Goal: Task Accomplishment & Management: Manage account settings

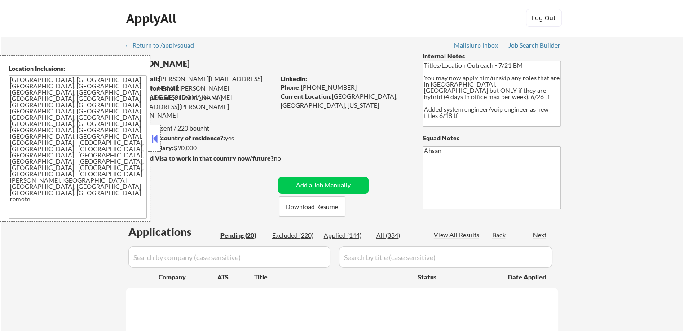
select select ""pending""
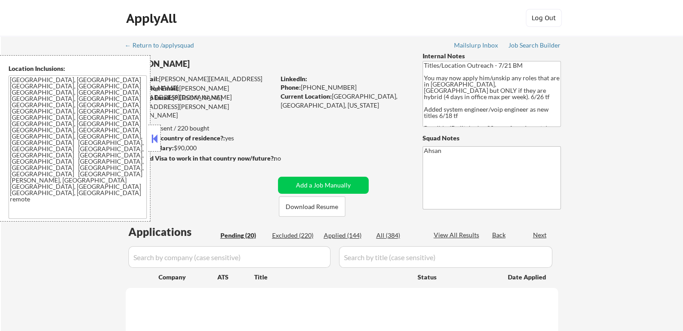
select select ""pending""
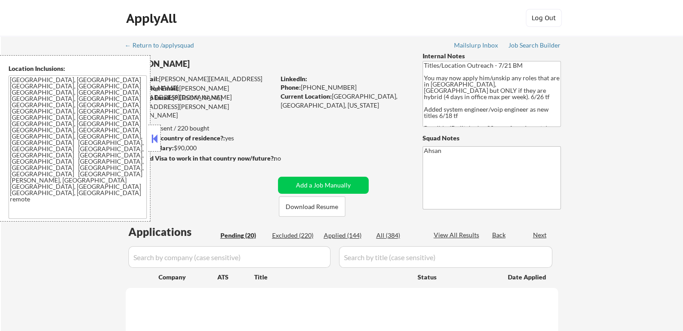
select select ""pending""
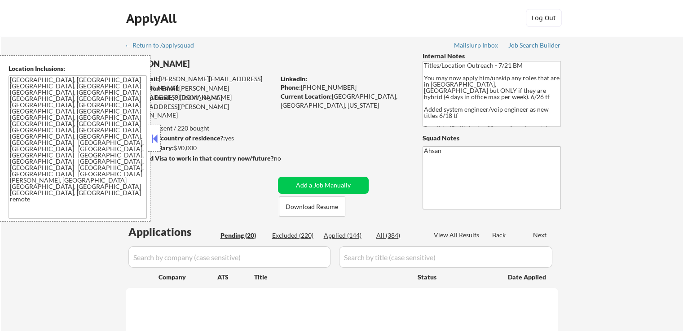
select select ""pending""
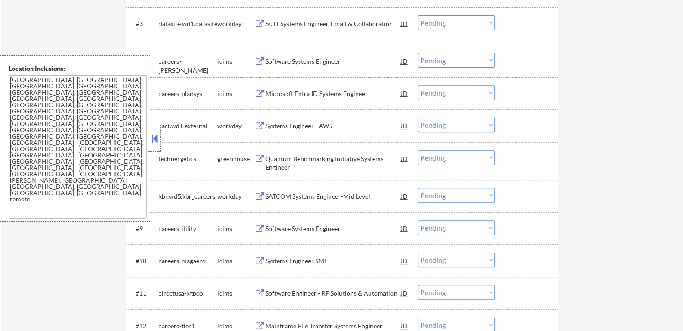
scroll to position [359, 0]
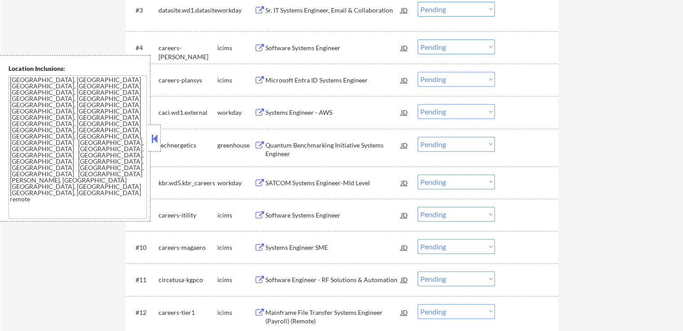
click at [285, 149] on div "Quantum Benchmarking Initiative Systems Engineer" at bounding box center [333, 150] width 136 height 18
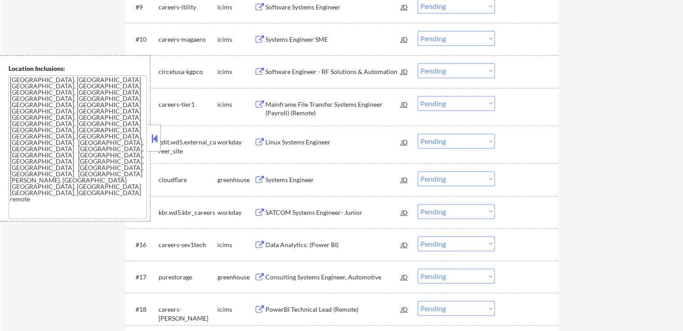
scroll to position [584, 0]
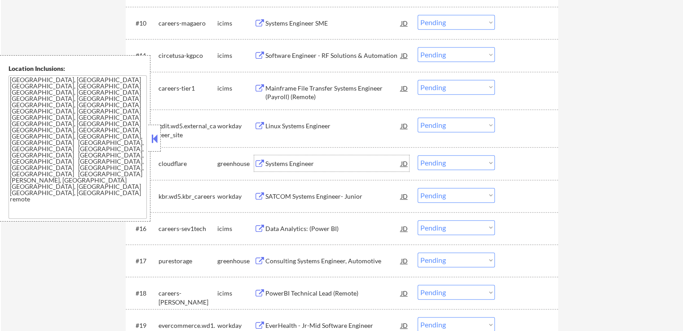
click at [281, 166] on div "Systems Engineer" at bounding box center [333, 163] width 136 height 9
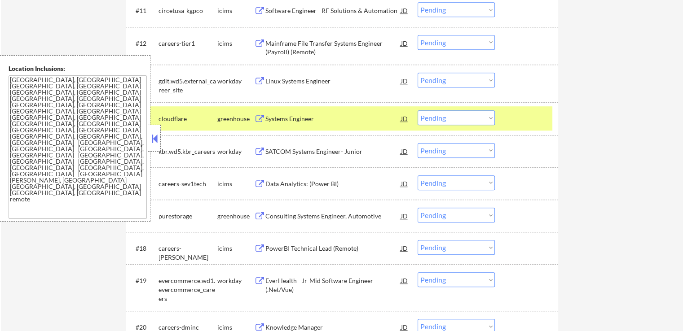
click at [273, 215] on div "Consulting Systems Engineer, Automotive" at bounding box center [333, 216] width 136 height 9
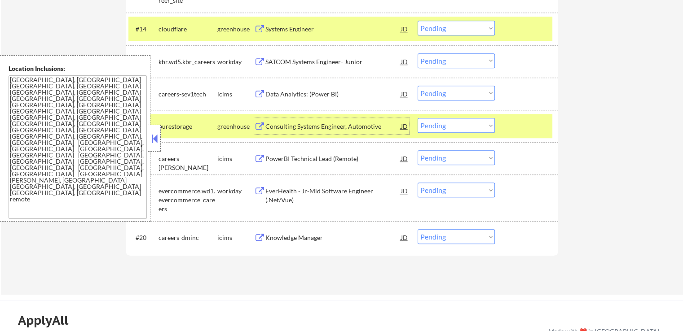
scroll to position [673, 0]
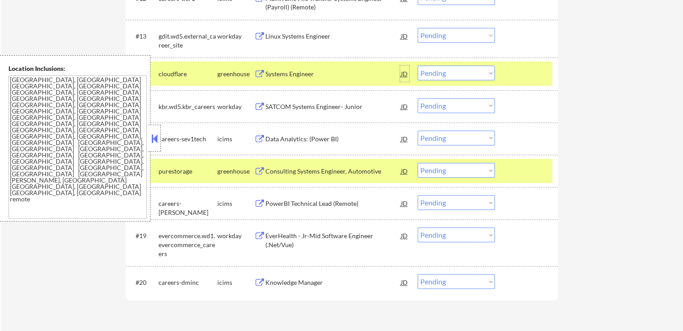
click at [406, 73] on div "JD" at bounding box center [404, 74] width 9 height 16
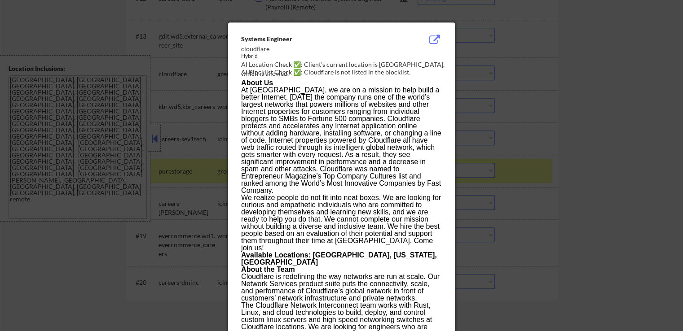
click at [639, 92] on div at bounding box center [341, 165] width 683 height 331
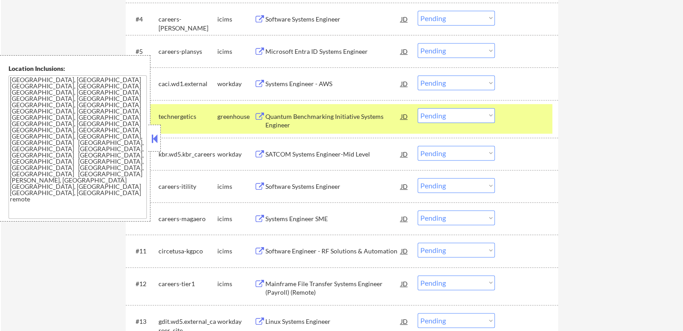
scroll to position [404, 0]
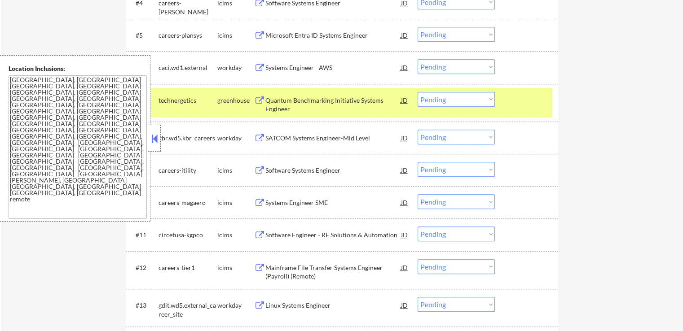
click at [445, 101] on select "Choose an option... Pending Applied Excluded (Questions) Excluded (Expired) Exc…" at bounding box center [455, 99] width 77 height 15
click at [417, 92] on select "Choose an option... Pending Applied Excluded (Questions) Excluded (Expired) Exc…" at bounding box center [455, 99] width 77 height 15
select select ""pending""
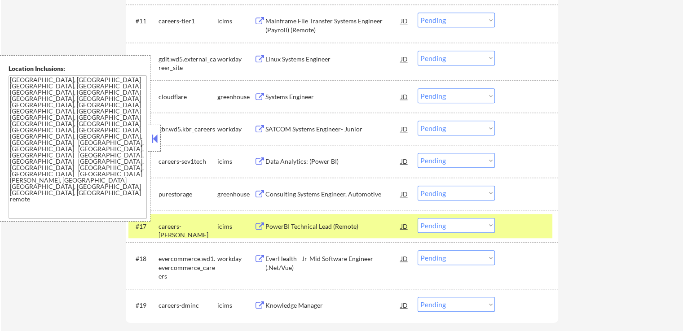
scroll to position [628, 0]
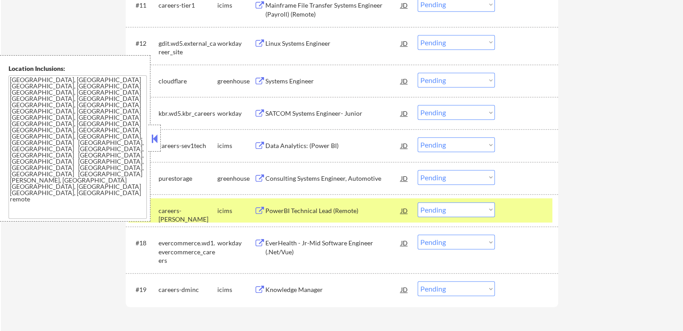
click at [435, 79] on select "Choose an option... Pending Applied Excluded (Questions) Excluded (Expired) Exc…" at bounding box center [455, 80] width 77 height 15
click at [417, 73] on select "Choose an option... Pending Applied Excluded (Questions) Excluded (Expired) Exc…" at bounding box center [455, 80] width 77 height 15
select select ""pending""
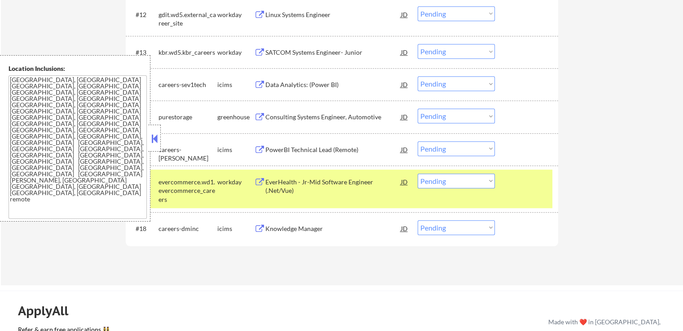
scroll to position [673, 0]
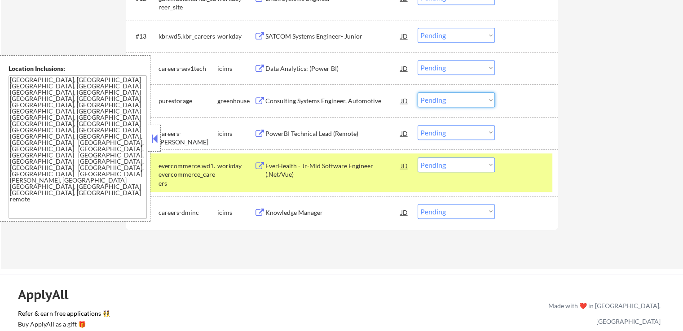
click at [438, 102] on select "Choose an option... Pending Applied Excluded (Questions) Excluded (Expired) Exc…" at bounding box center [455, 99] width 77 height 15
click at [417, 92] on select "Choose an option... Pending Applied Excluded (Questions) Excluded (Expired) Exc…" at bounding box center [455, 99] width 77 height 15
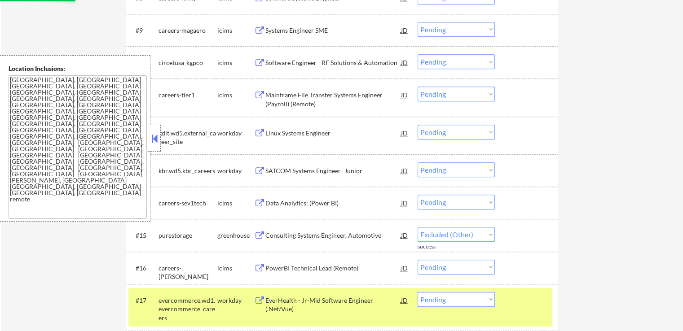
select select ""pending""
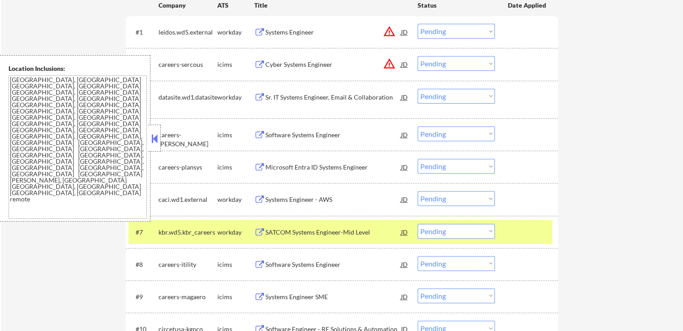
scroll to position [269, 0]
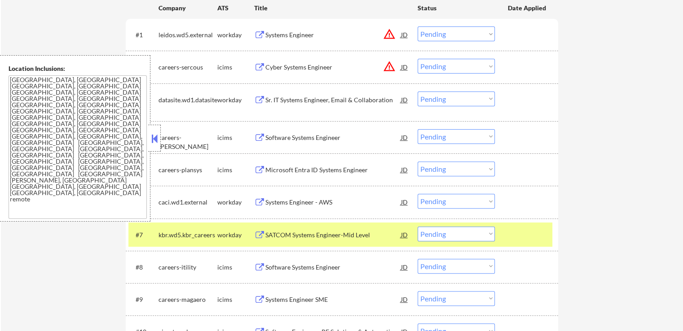
click at [277, 99] on div "Sr. IT Systems Engineer, Email & Collaboration" at bounding box center [333, 100] width 136 height 9
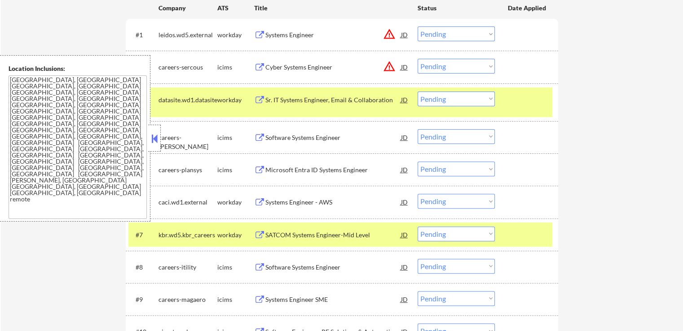
click at [284, 202] on div "Systems Engineer - AWS" at bounding box center [333, 202] width 136 height 9
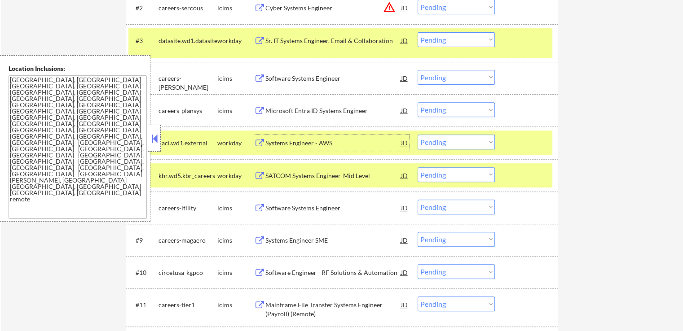
scroll to position [359, 0]
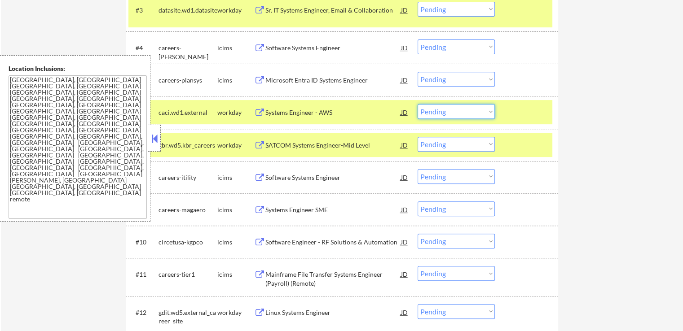
click at [463, 110] on select "Choose an option... Pending Applied Excluded (Questions) Excluded (Expired) Exc…" at bounding box center [455, 111] width 77 height 15
click at [417, 104] on select "Choose an option... Pending Applied Excluded (Questions) Excluded (Expired) Exc…" at bounding box center [455, 111] width 77 height 15
select select ""pending""
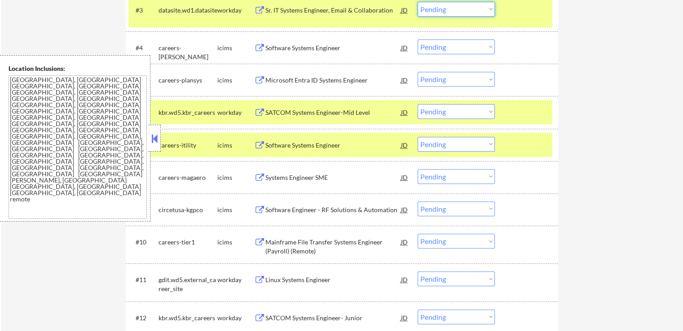
click at [442, 11] on select "Choose an option... Pending Applied Excluded (Questions) Excluded (Expired) Exc…" at bounding box center [455, 9] width 77 height 15
click at [417, 2] on select "Choose an option... Pending Applied Excluded (Questions) Excluded (Expired) Exc…" at bounding box center [455, 9] width 77 height 15
select select ""pending""
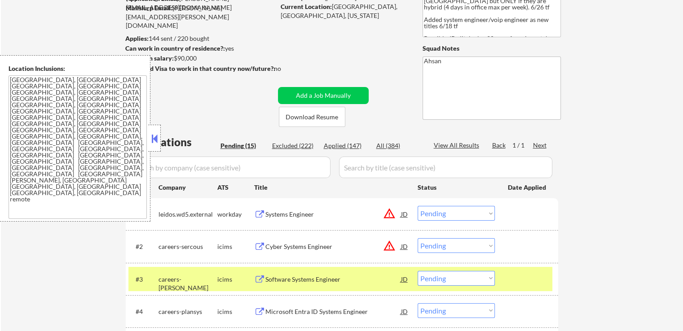
scroll to position [90, 0]
click at [359, 148] on div "Applied (147)" at bounding box center [346, 145] width 45 height 9
select select ""applied""
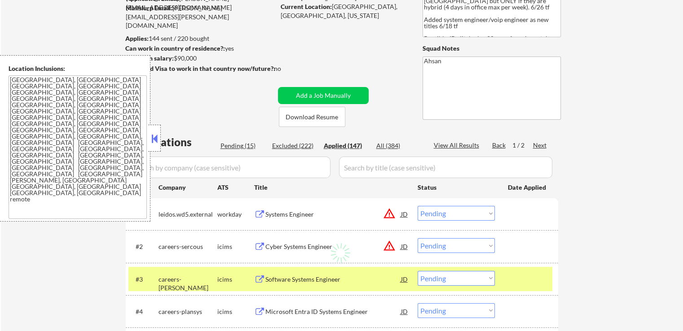
select select ""applied""
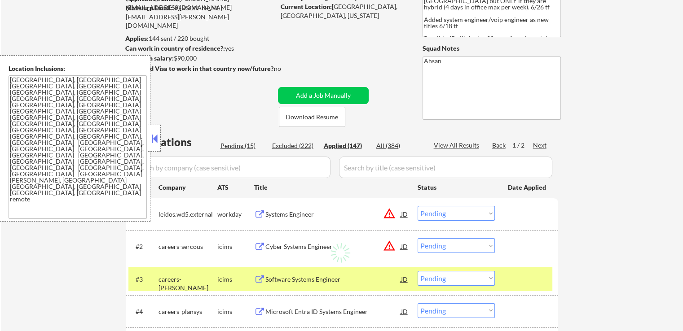
select select ""applied""
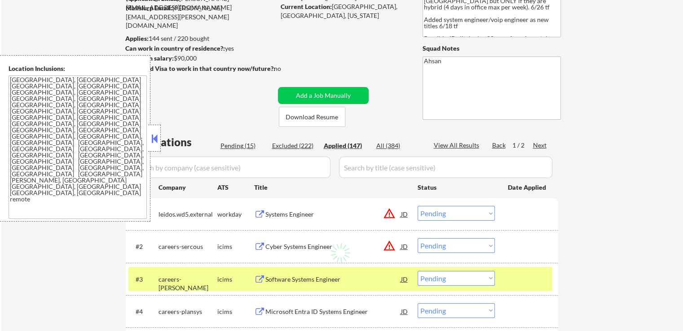
select select ""applied""
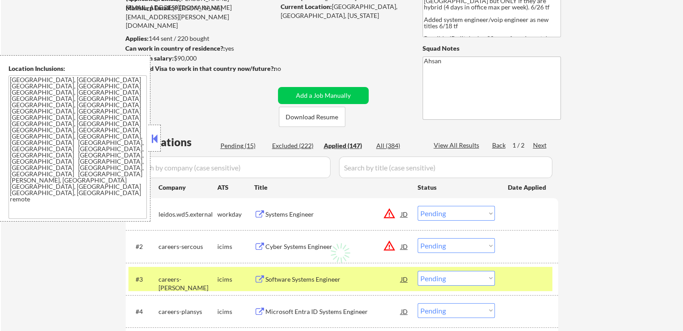
select select ""applied""
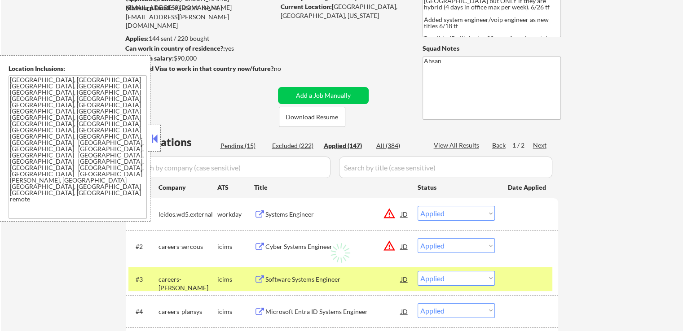
select select ""applied""
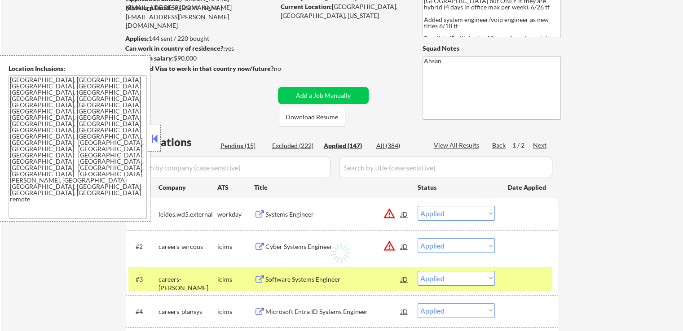
select select ""applied""
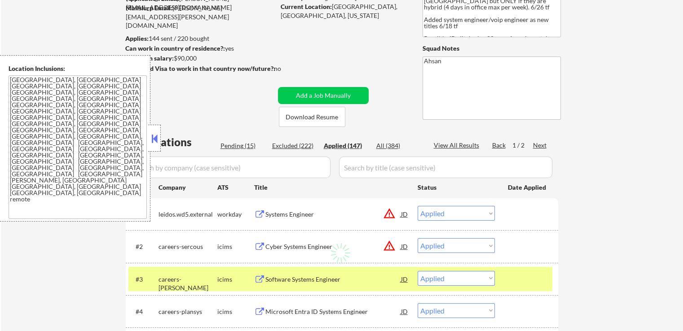
select select ""applied""
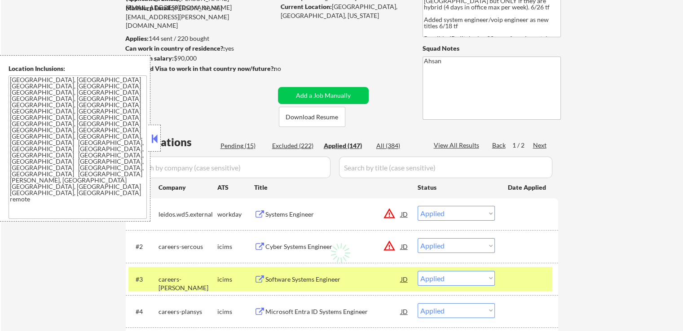
select select ""applied""
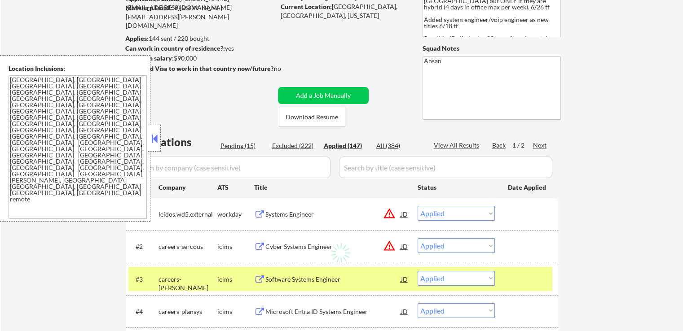
select select ""applied""
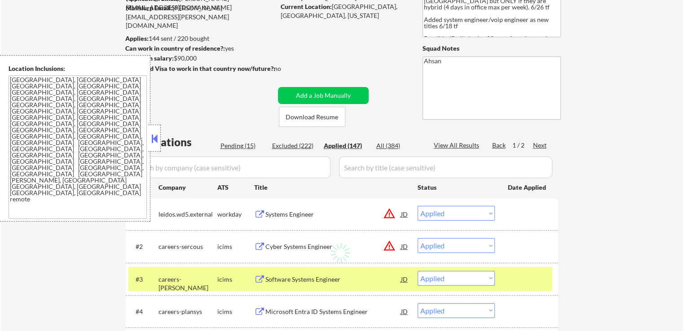
select select ""applied""
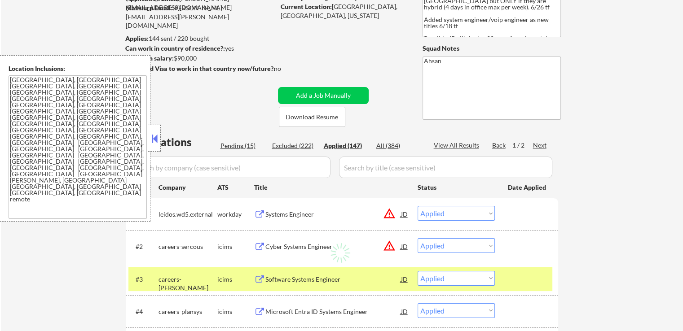
select select ""applied""
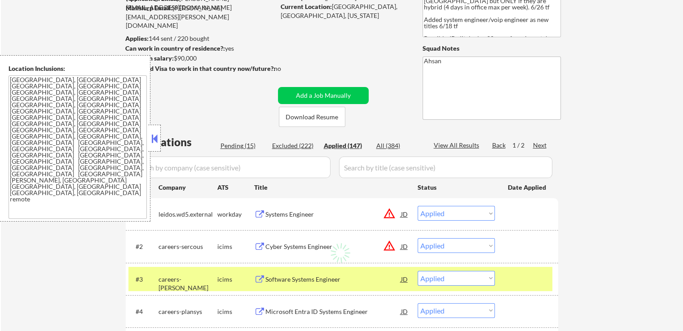
select select ""applied""
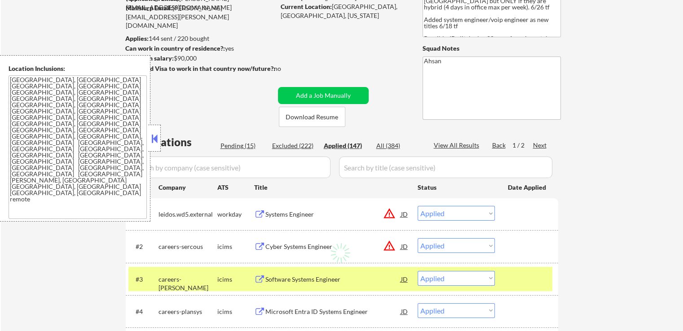
select select ""applied""
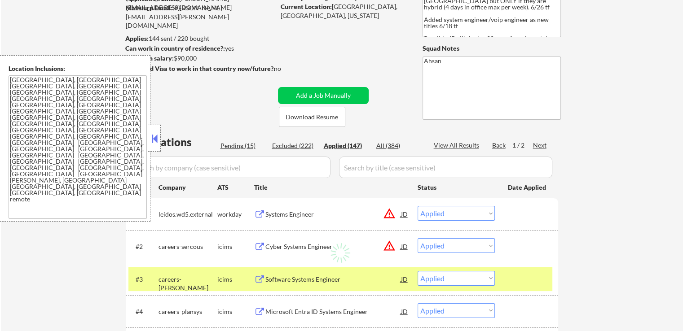
select select ""applied""
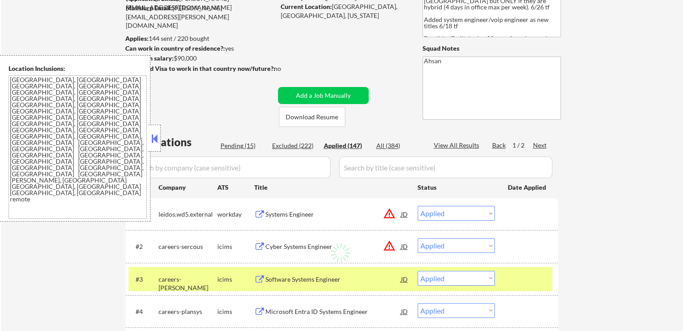
select select ""applied""
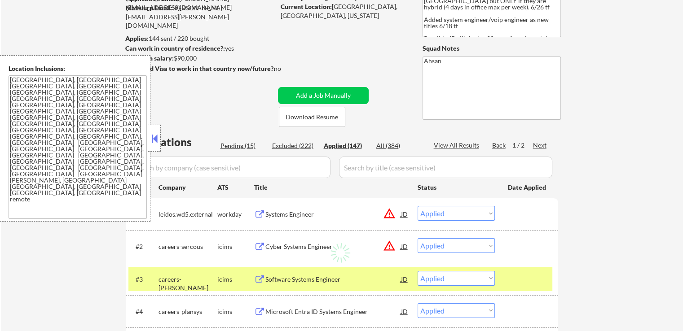
select select ""applied""
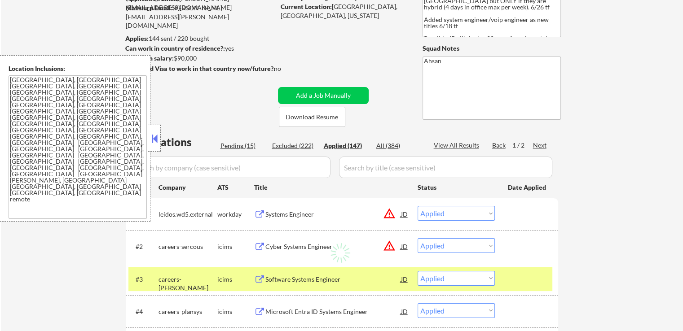
select select ""applied""
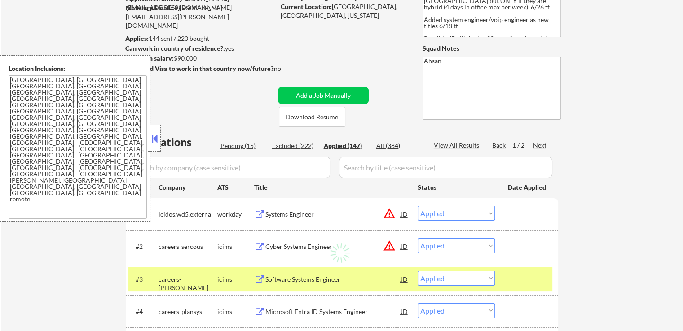
select select ""applied""
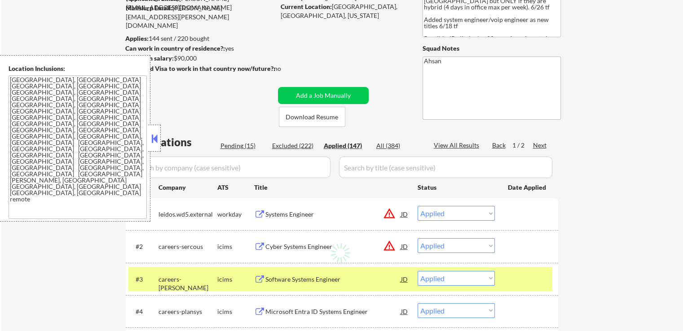
select select ""applied""
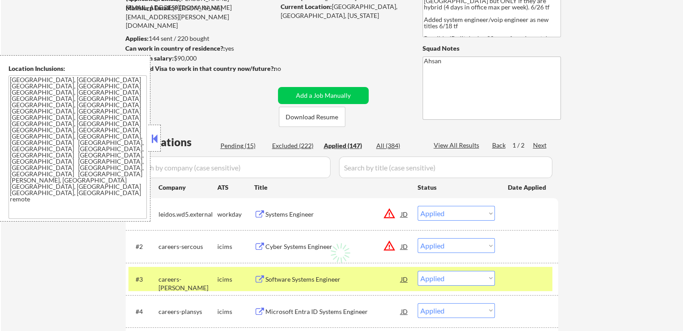
select select ""applied""
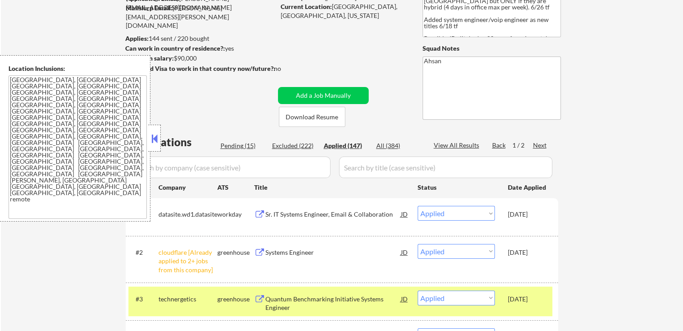
click at [234, 148] on div "Pending (15)" at bounding box center [242, 145] width 45 height 9
select select ""pending""
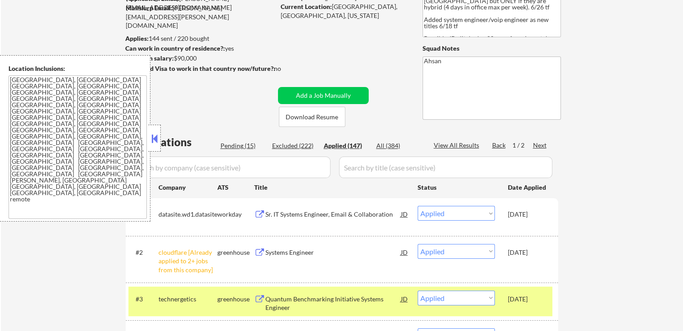
select select ""pending""
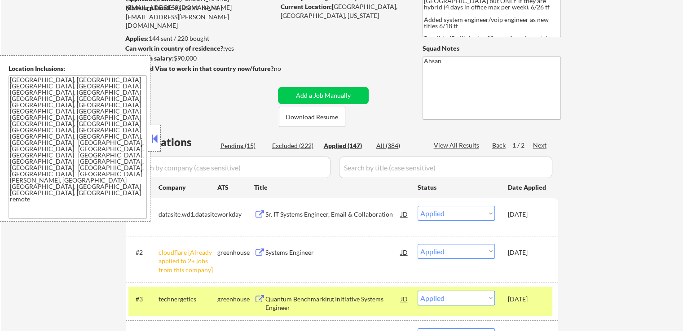
select select ""pending""
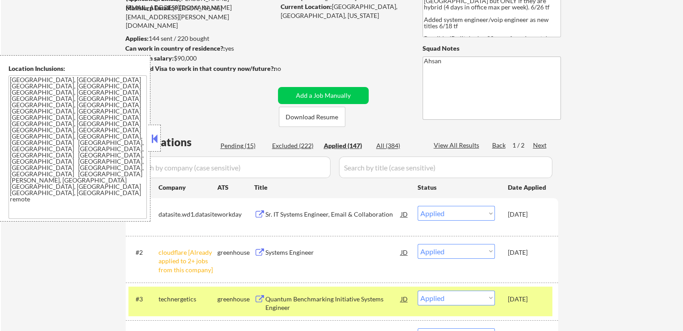
select select ""pending""
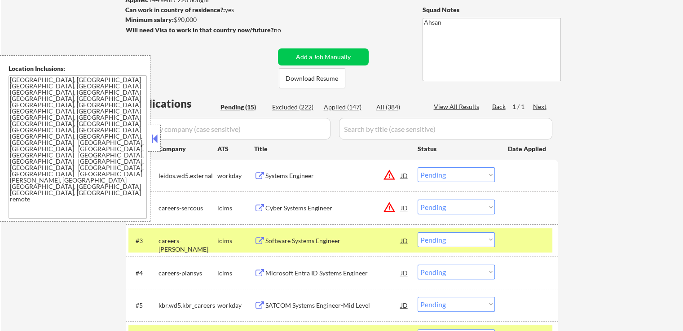
scroll to position [269, 0]
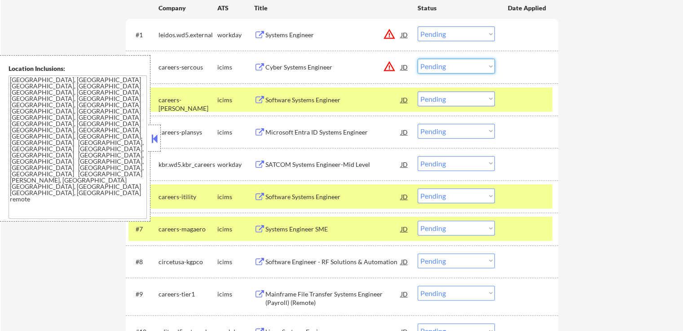
click at [437, 70] on select "Choose an option... Pending Applied Excluded (Questions) Excluded (Expired) Exc…" at bounding box center [455, 66] width 77 height 15
select select ""excluded__location_""
click at [417, 59] on select "Choose an option... Pending Applied Excluded (Questions) Excluded (Expired) Exc…" at bounding box center [455, 66] width 77 height 15
click at [450, 32] on select "Choose an option... Pending Applied Excluded (Questions) Excluded (Expired) Exc…" at bounding box center [455, 33] width 77 height 15
select select ""excluded__location_""
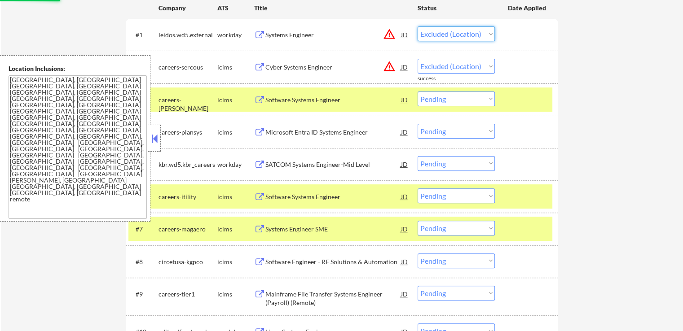
click at [417, 26] on select "Choose an option... Pending Applied Excluded (Questions) Excluded (Expired) Exc…" at bounding box center [455, 33] width 77 height 15
select select ""pending""
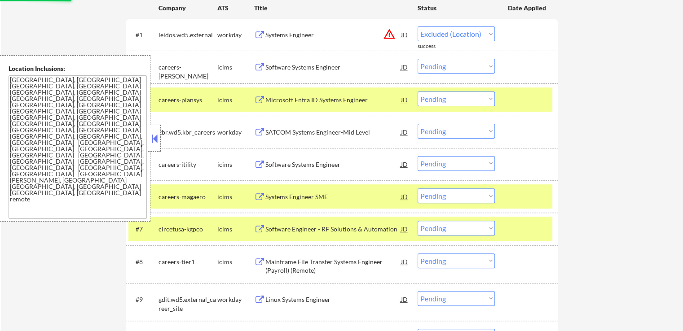
select select ""pending""
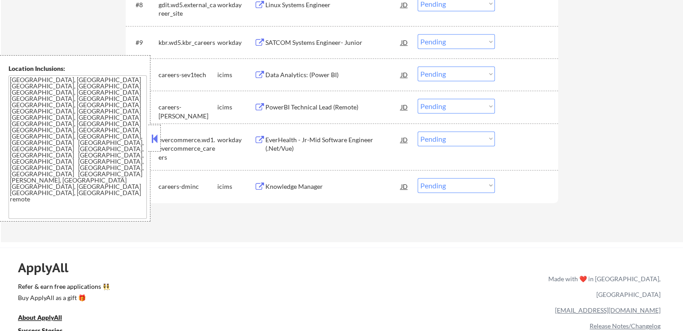
scroll to position [584, 0]
